Goal: Task Accomplishment & Management: Use online tool/utility

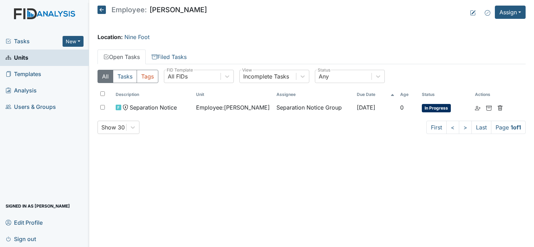
drag, startPoint x: 21, startPoint y: 58, endPoint x: 75, endPoint y: 54, distance: 54.6
click at [21, 58] on span "Units" at bounding box center [17, 57] width 23 height 11
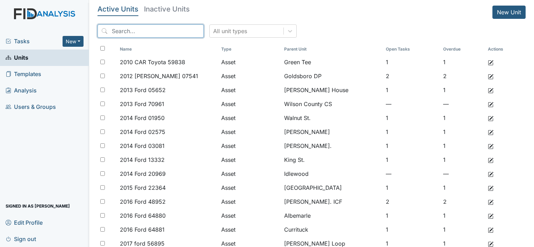
click at [145, 29] on input "search" at bounding box center [150, 30] width 106 height 13
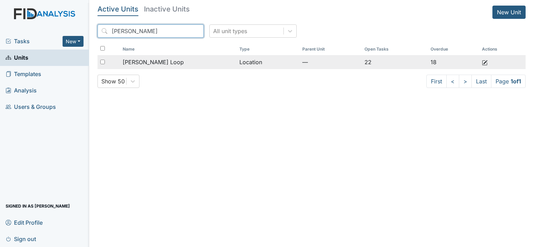
type input "mckee"
click at [144, 61] on span "[PERSON_NAME] Loop" at bounding box center [153, 62] width 61 height 8
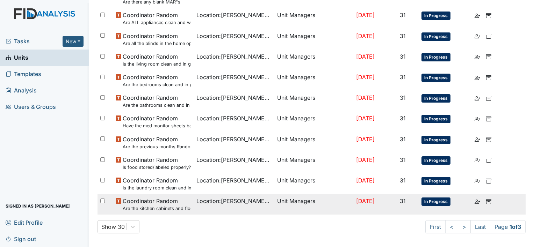
scroll to position [456, 0]
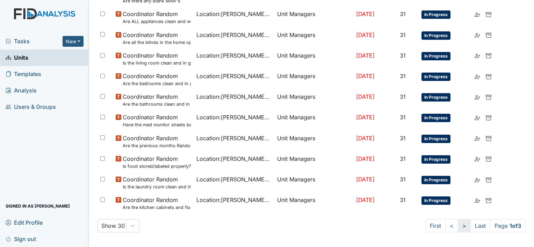
click at [457, 225] on link ">" at bounding box center [463, 225] width 13 height 13
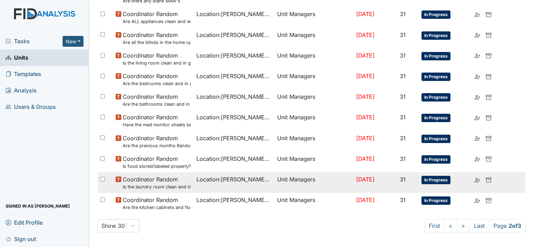
scroll to position [494, 0]
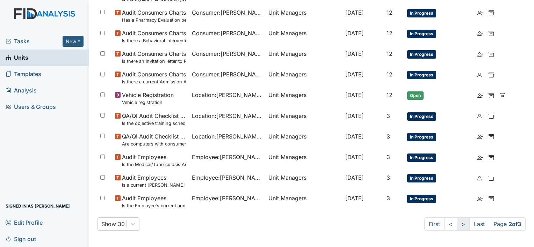
click at [456, 225] on link ">" at bounding box center [462, 224] width 13 height 13
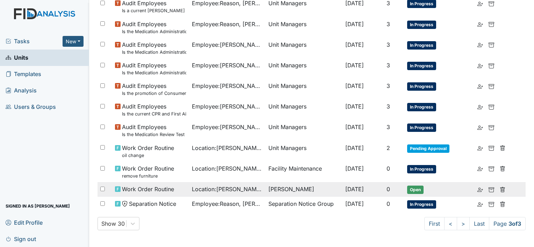
scroll to position [240, 0]
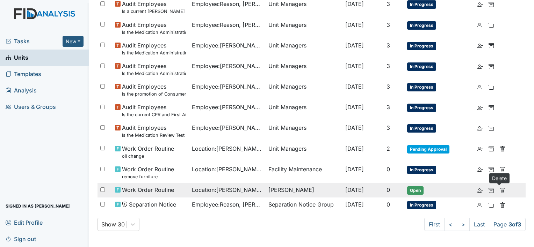
click at [500, 190] on icon at bounding box center [502, 191] width 6 height 6
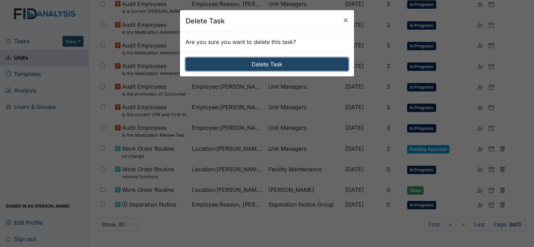
click at [275, 61] on button "Delete Task" at bounding box center [266, 64] width 163 height 13
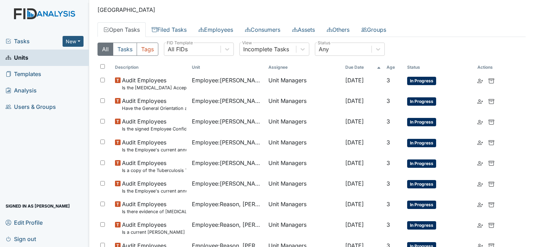
scroll to position [35, 0]
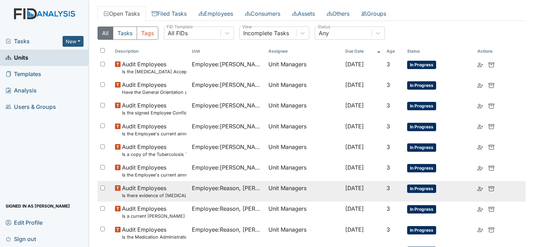
click at [163, 190] on span "Audit Employees Is there evidence of drug test (probationary within 90 days and…" at bounding box center [154, 191] width 64 height 15
click at [164, 190] on span "Audit Employees Is there evidence of drug test (probationary within 90 days and…" at bounding box center [154, 191] width 64 height 15
